Goal: Information Seeking & Learning: Learn about a topic

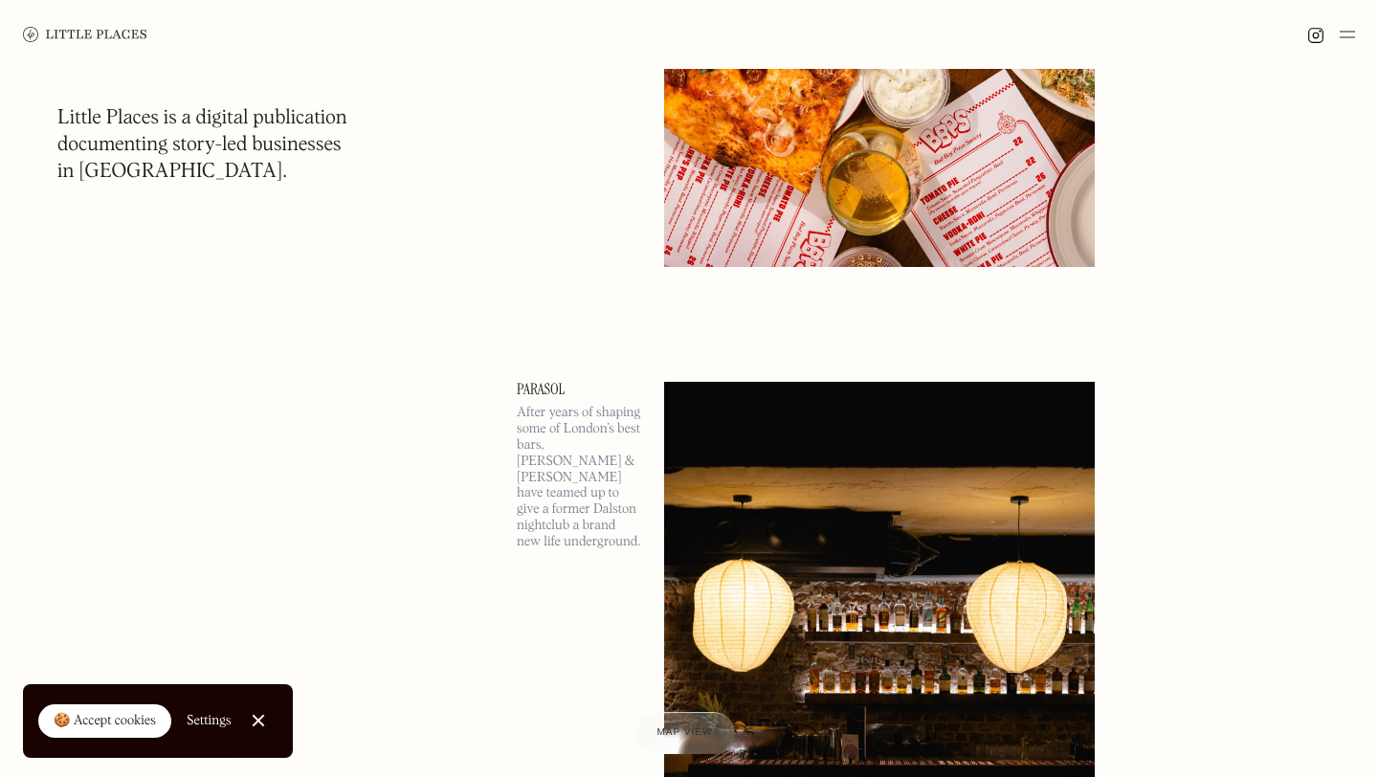
scroll to position [3011, 0]
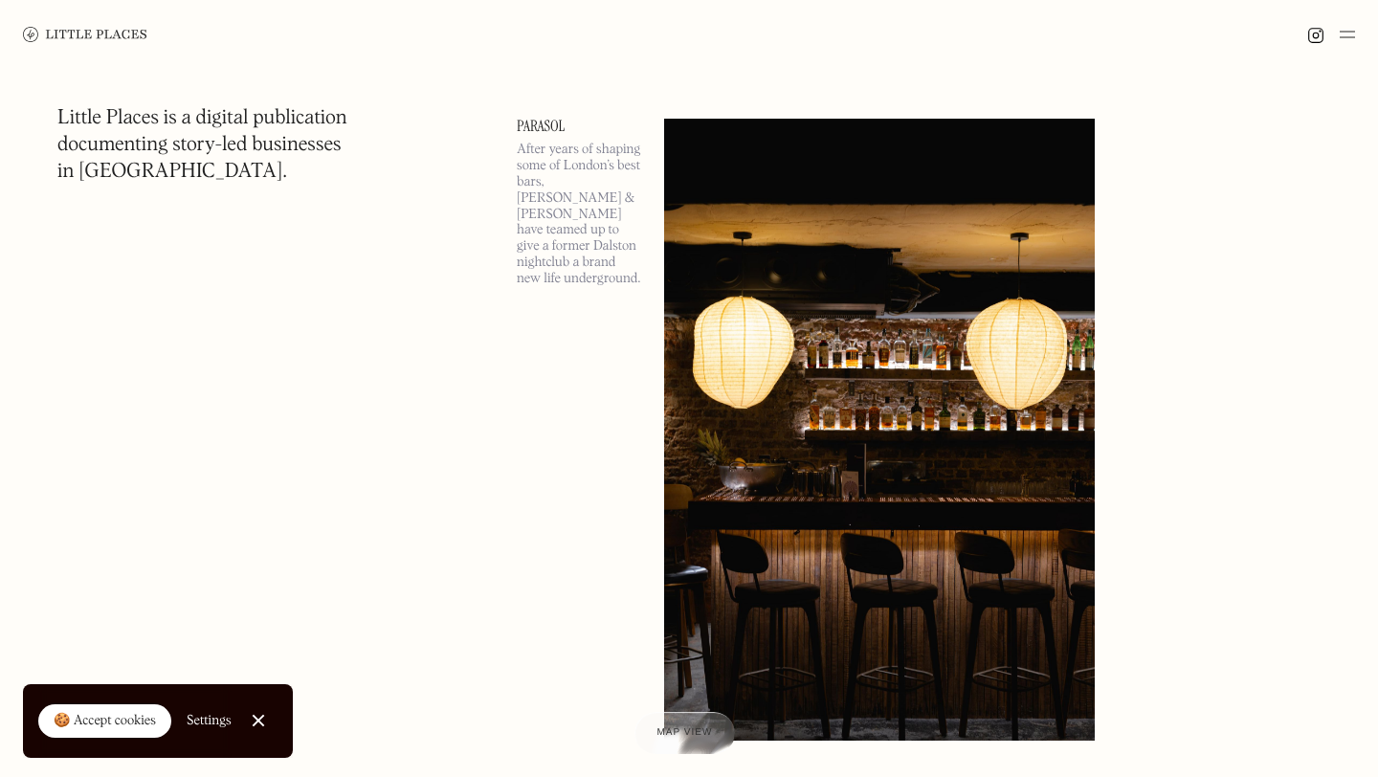
click at [1351, 31] on img at bounding box center [1347, 34] width 15 height 23
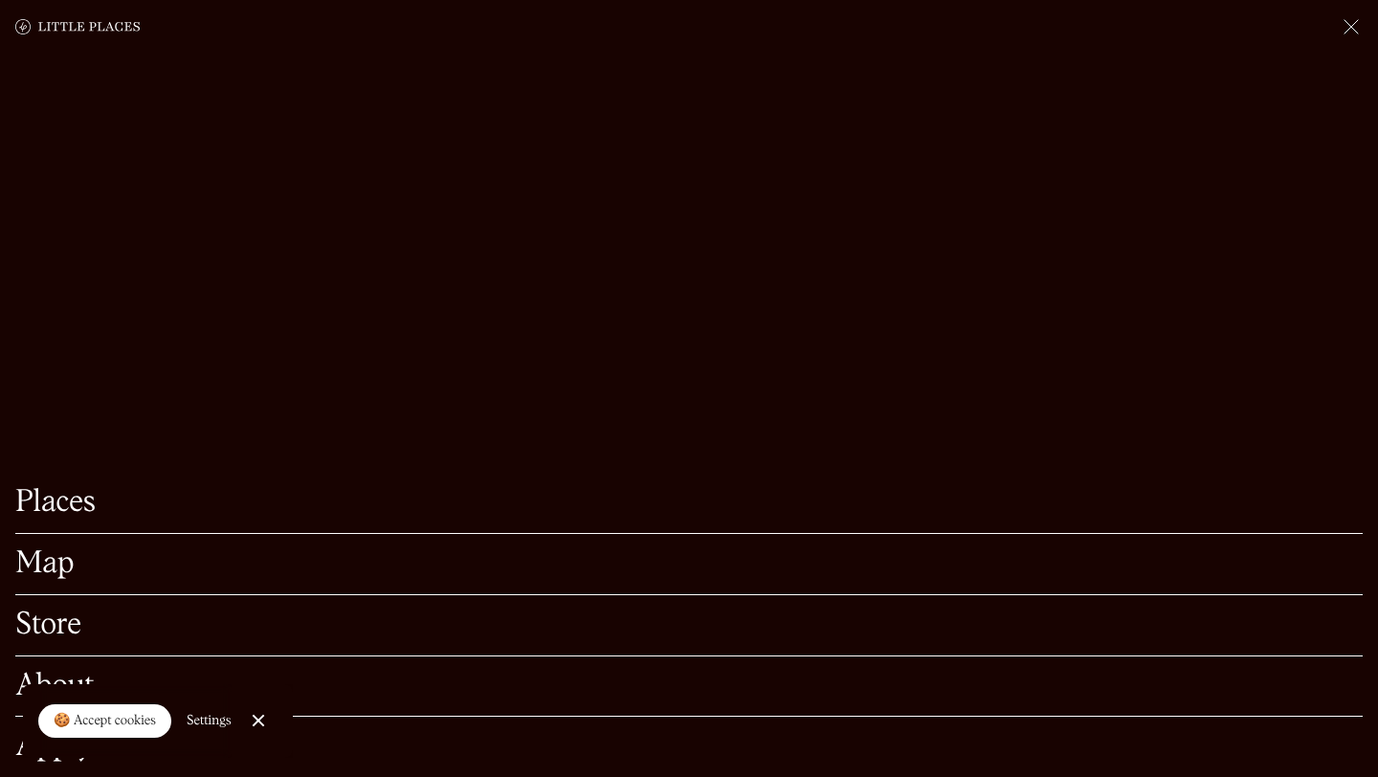
click at [1345, 35] on img at bounding box center [1351, 26] width 23 height 23
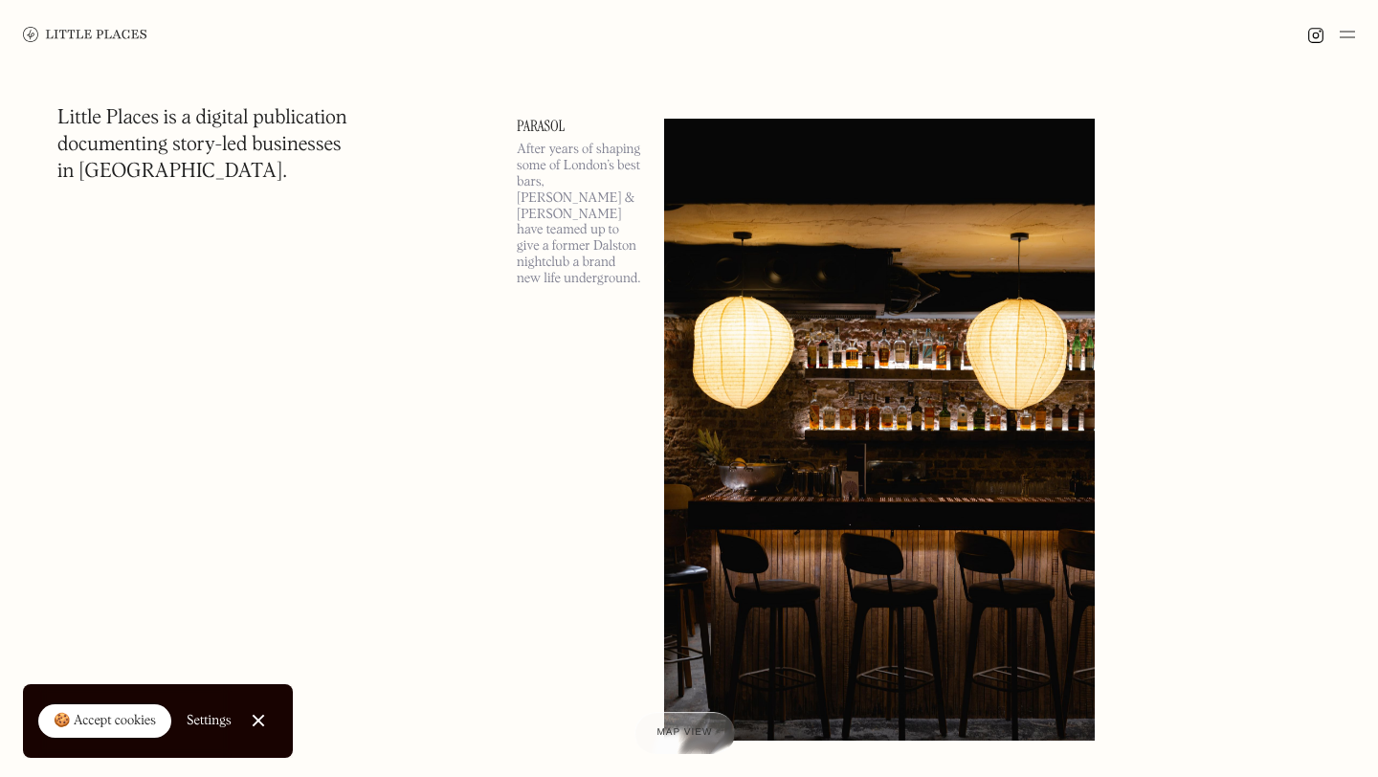
click at [1345, 35] on img at bounding box center [1347, 34] width 15 height 23
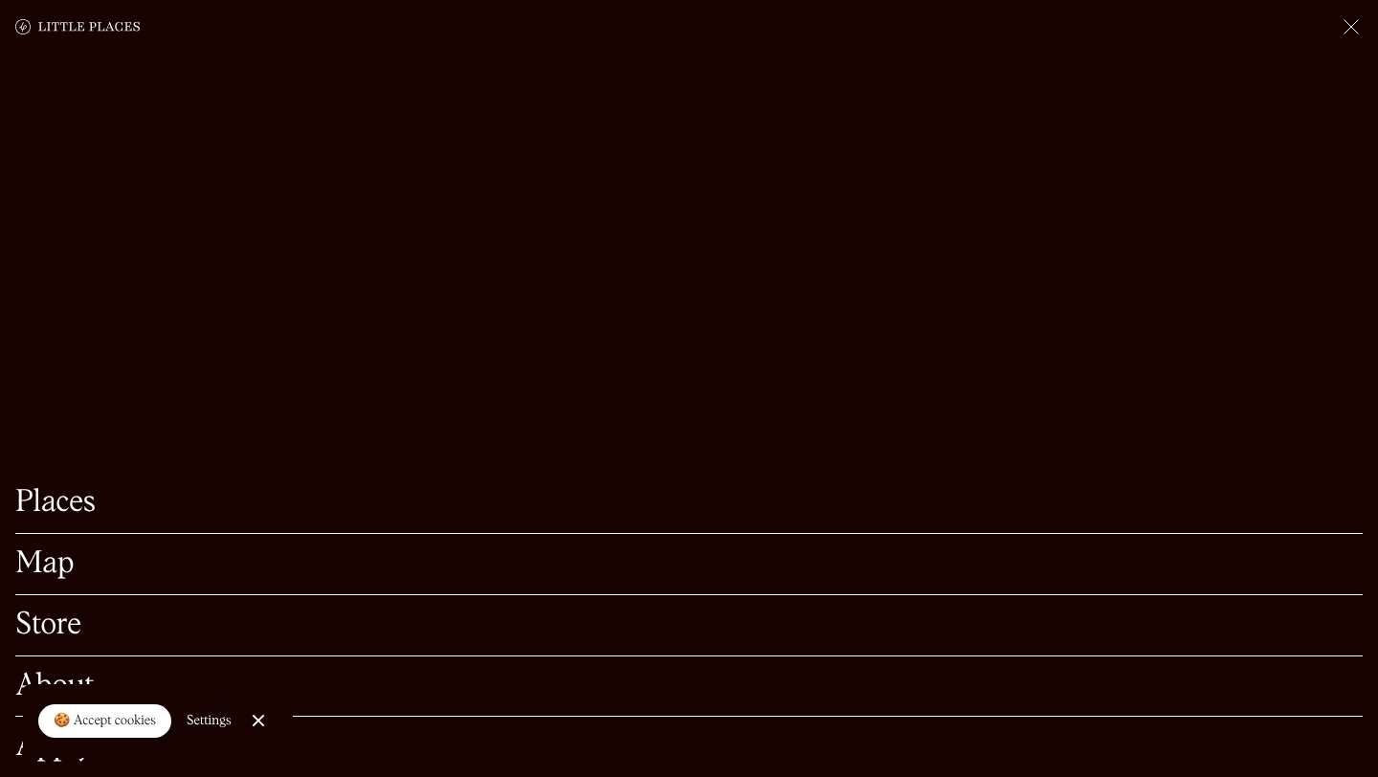
click at [85, 675] on link "About" at bounding box center [688, 687] width 1347 height 30
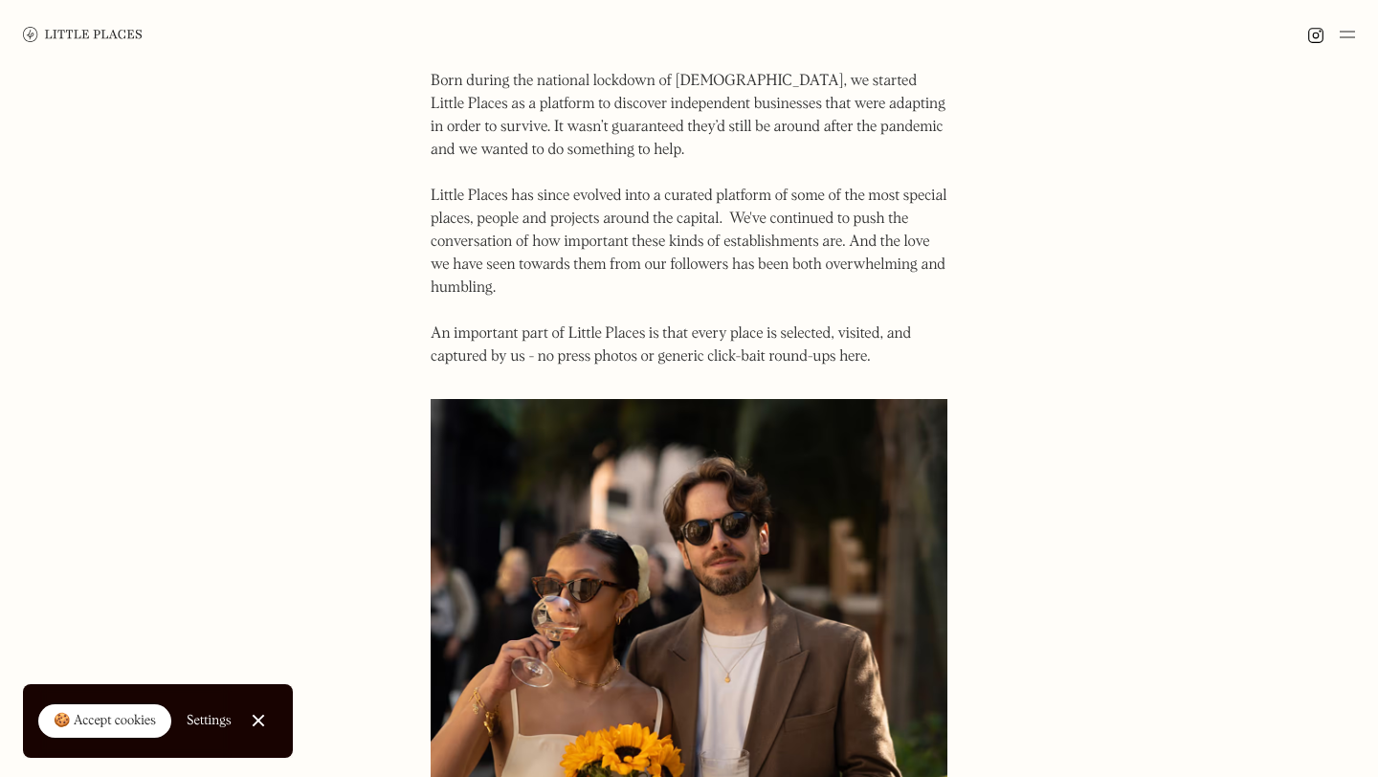
scroll to position [175, 0]
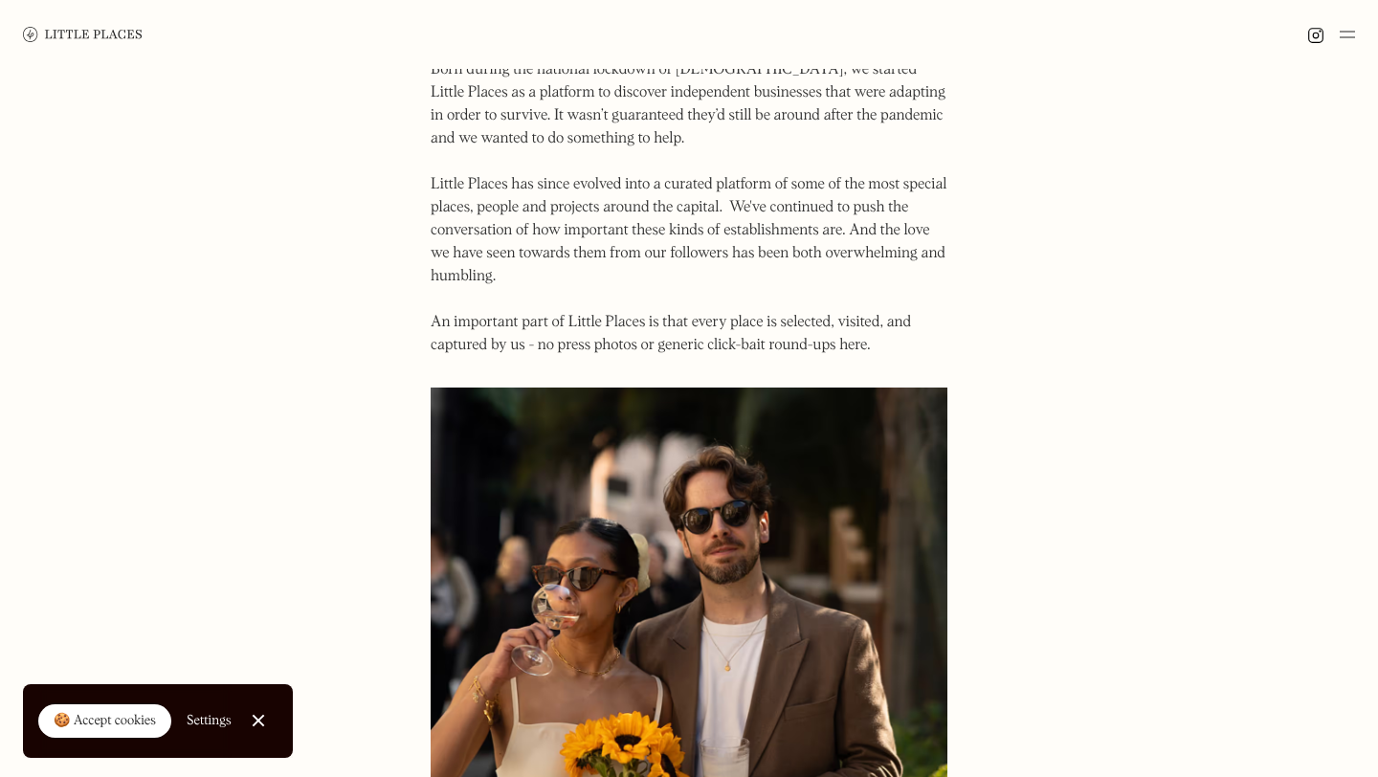
click at [259, 719] on link "Close Cookie Popup" at bounding box center [258, 720] width 38 height 38
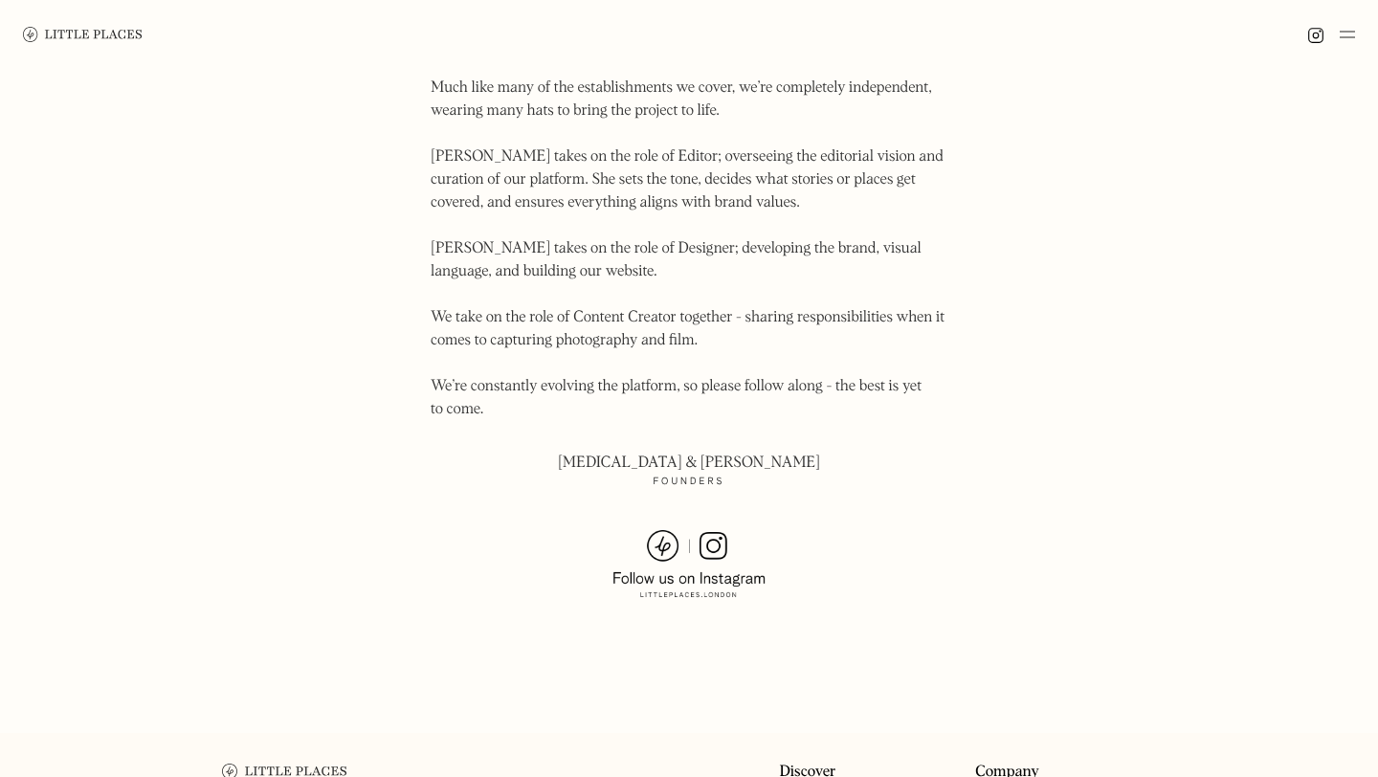
scroll to position [1344, 0]
